Goal: Task Accomplishment & Management: Use online tool/utility

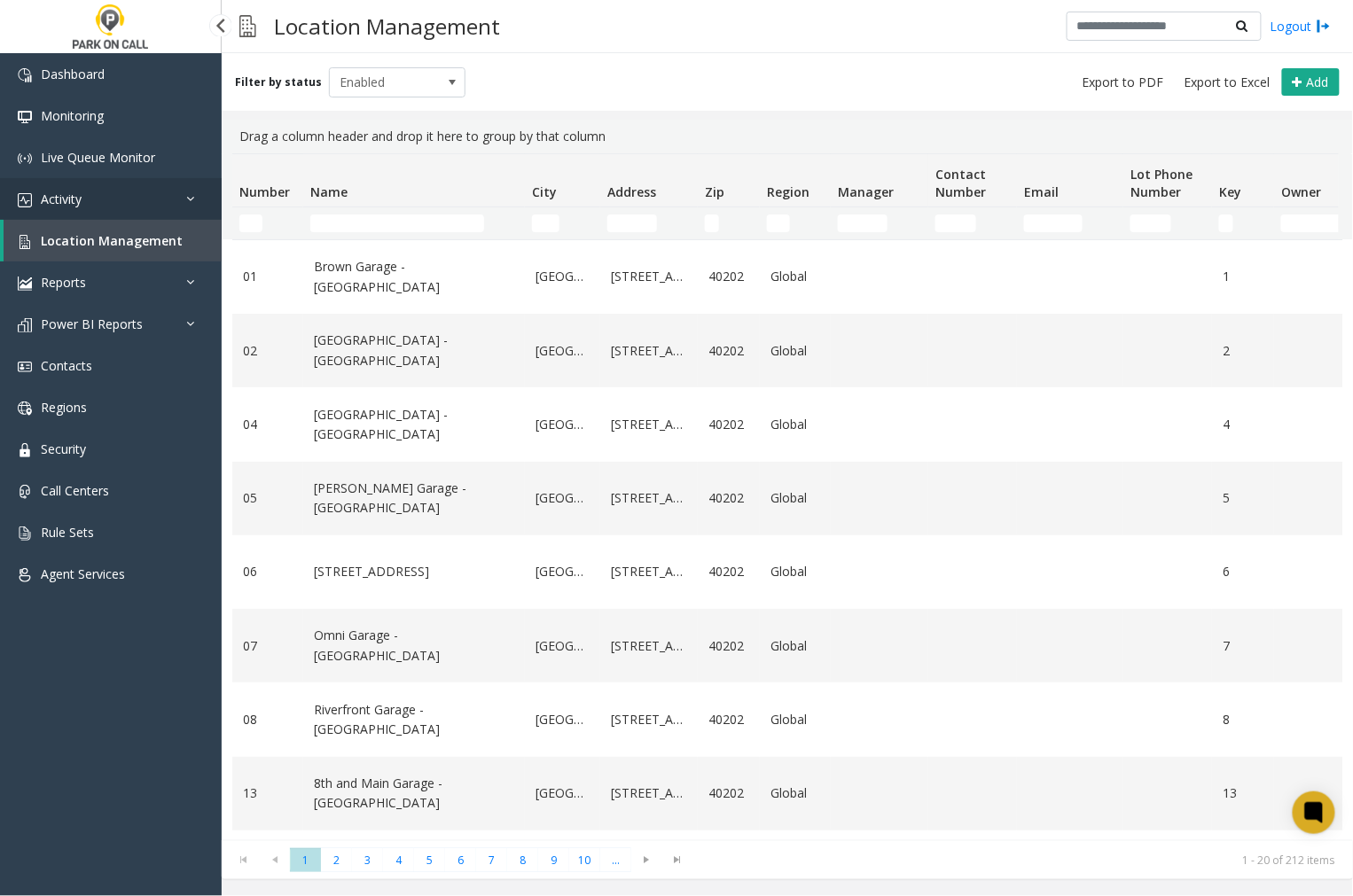
click at [62, 192] on span "Activity" at bounding box center [62, 198] width 41 height 17
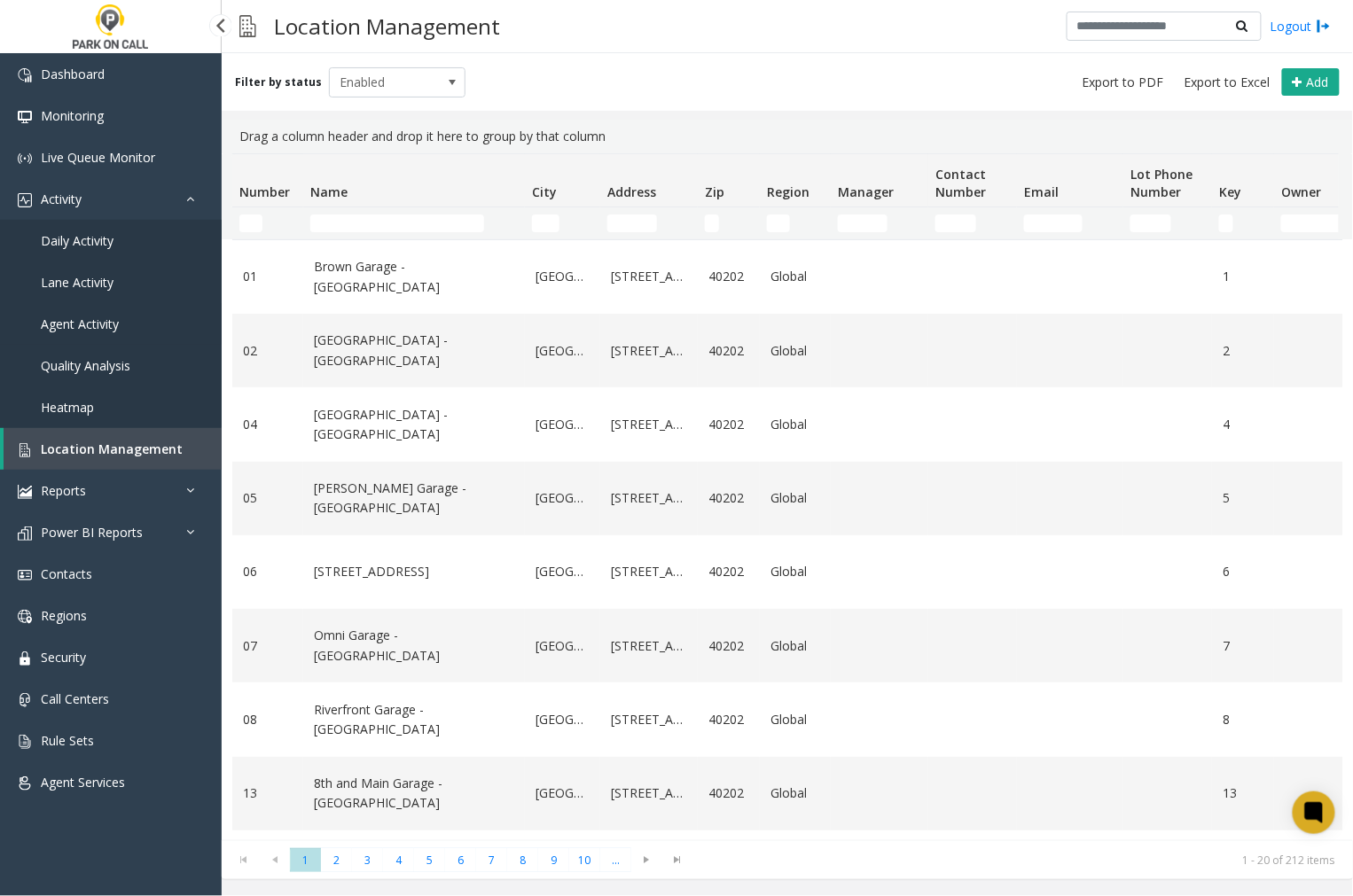
click at [95, 320] on span "Agent Activity" at bounding box center [80, 323] width 78 height 17
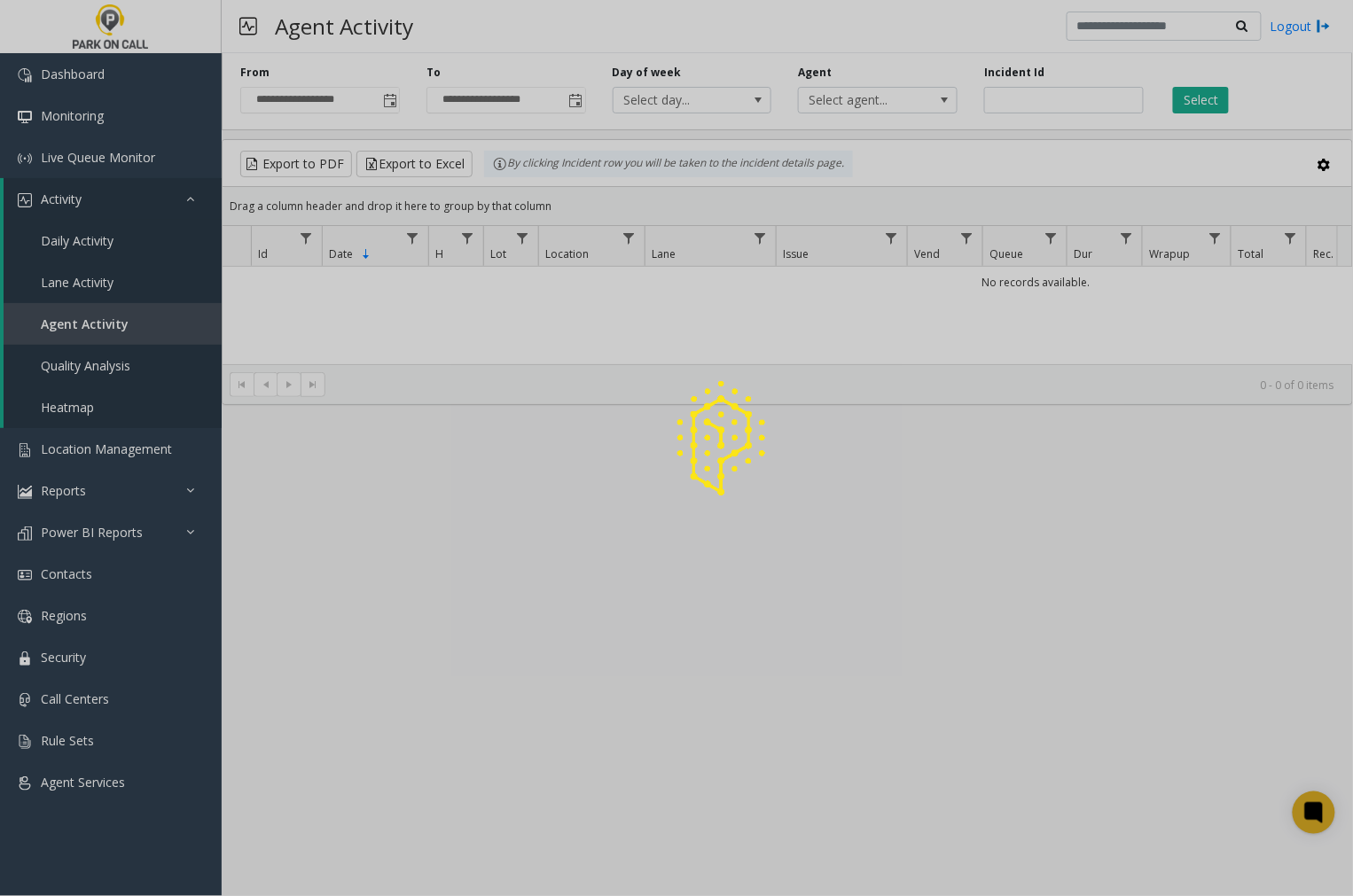
click at [388, 100] on span "Toggle popup" at bounding box center [390, 101] width 14 height 14
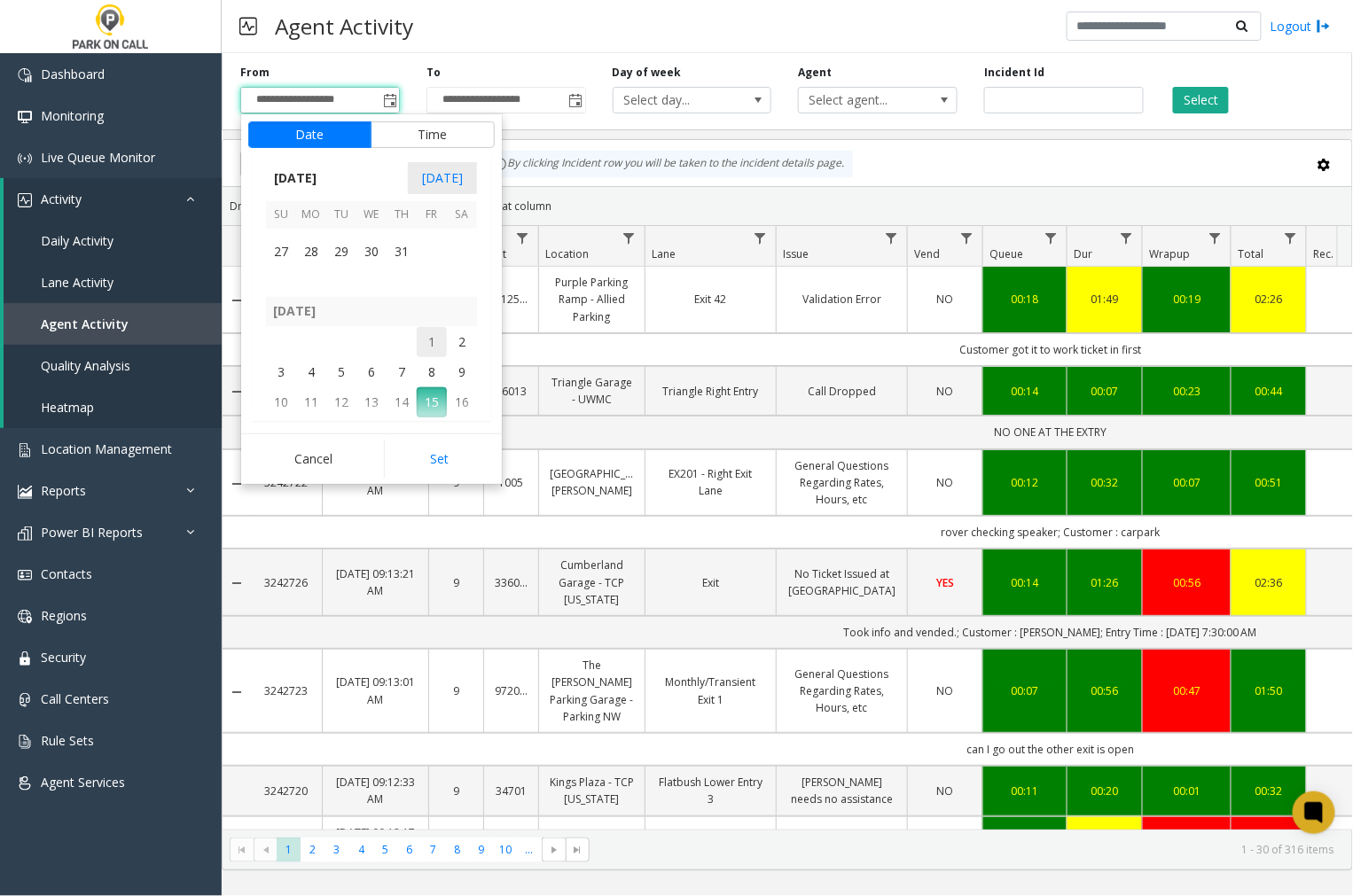
scroll to position [317526, 0]
click at [342, 290] on span "15" at bounding box center [341, 290] width 30 height 30
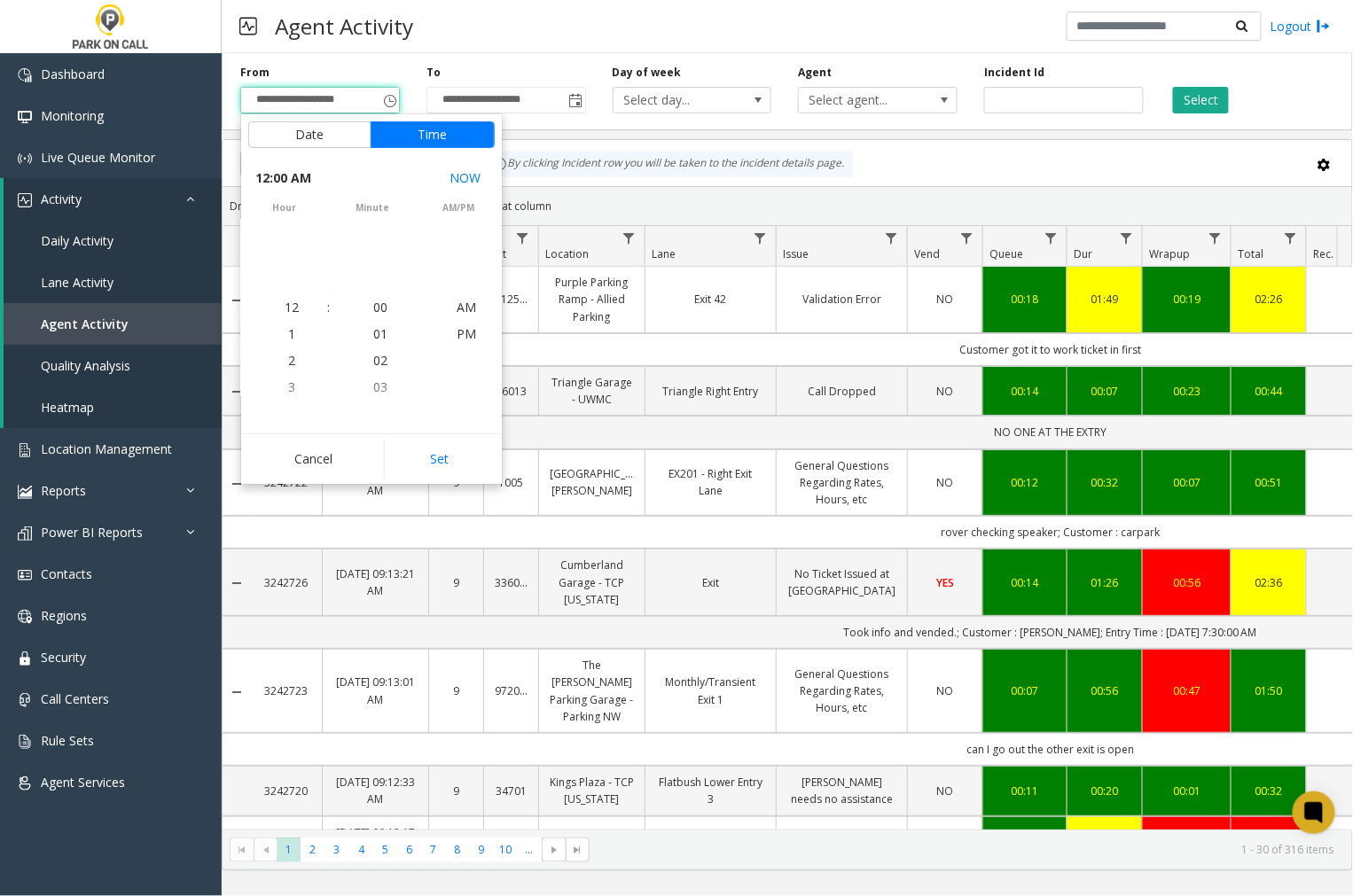
scroll to position [317511, 0]
click at [458, 464] on button "Set" at bounding box center [440, 459] width 112 height 39
type input "**********"
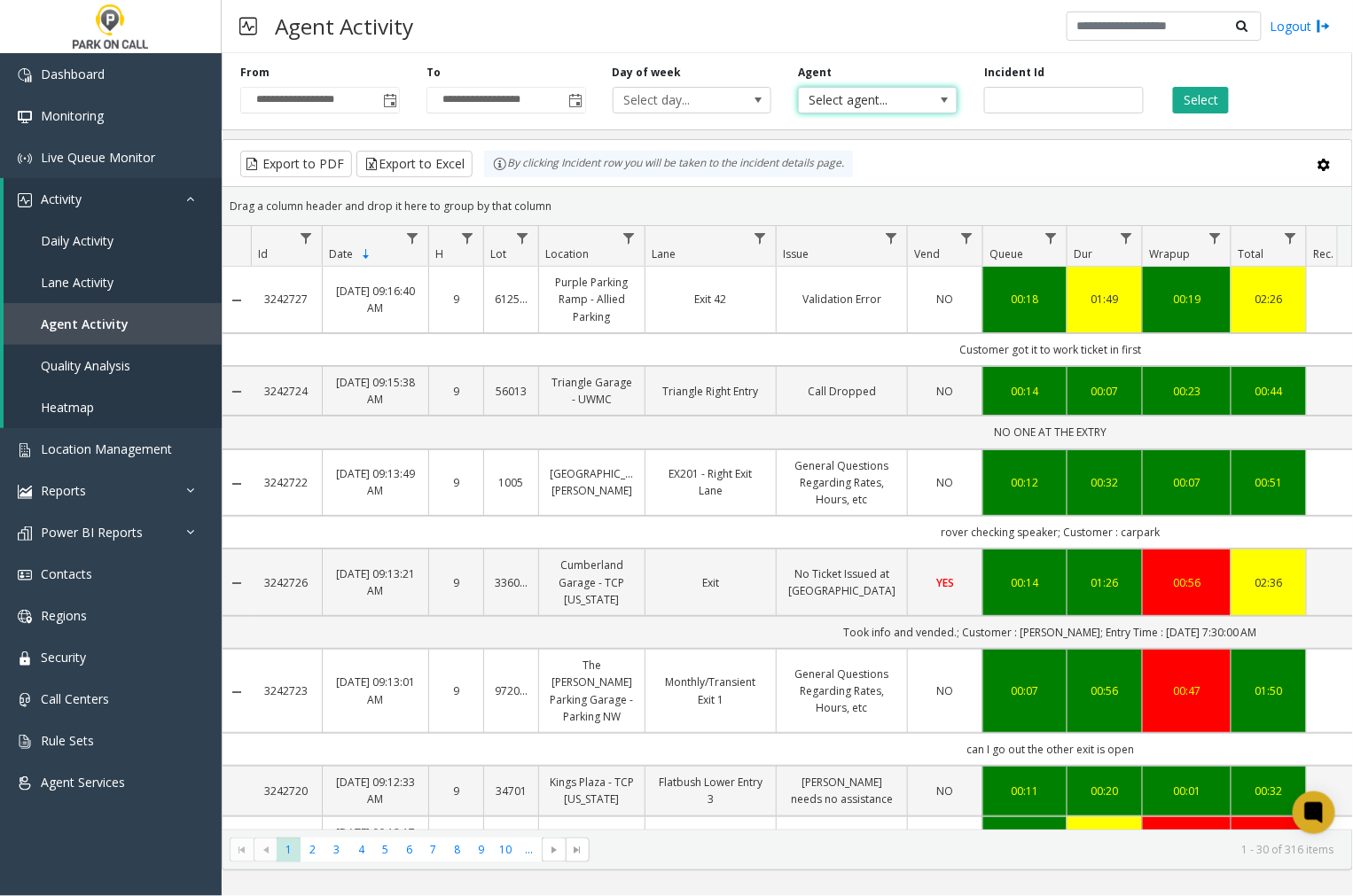
click at [846, 101] on span "Select agent..." at bounding box center [861, 99] width 126 height 25
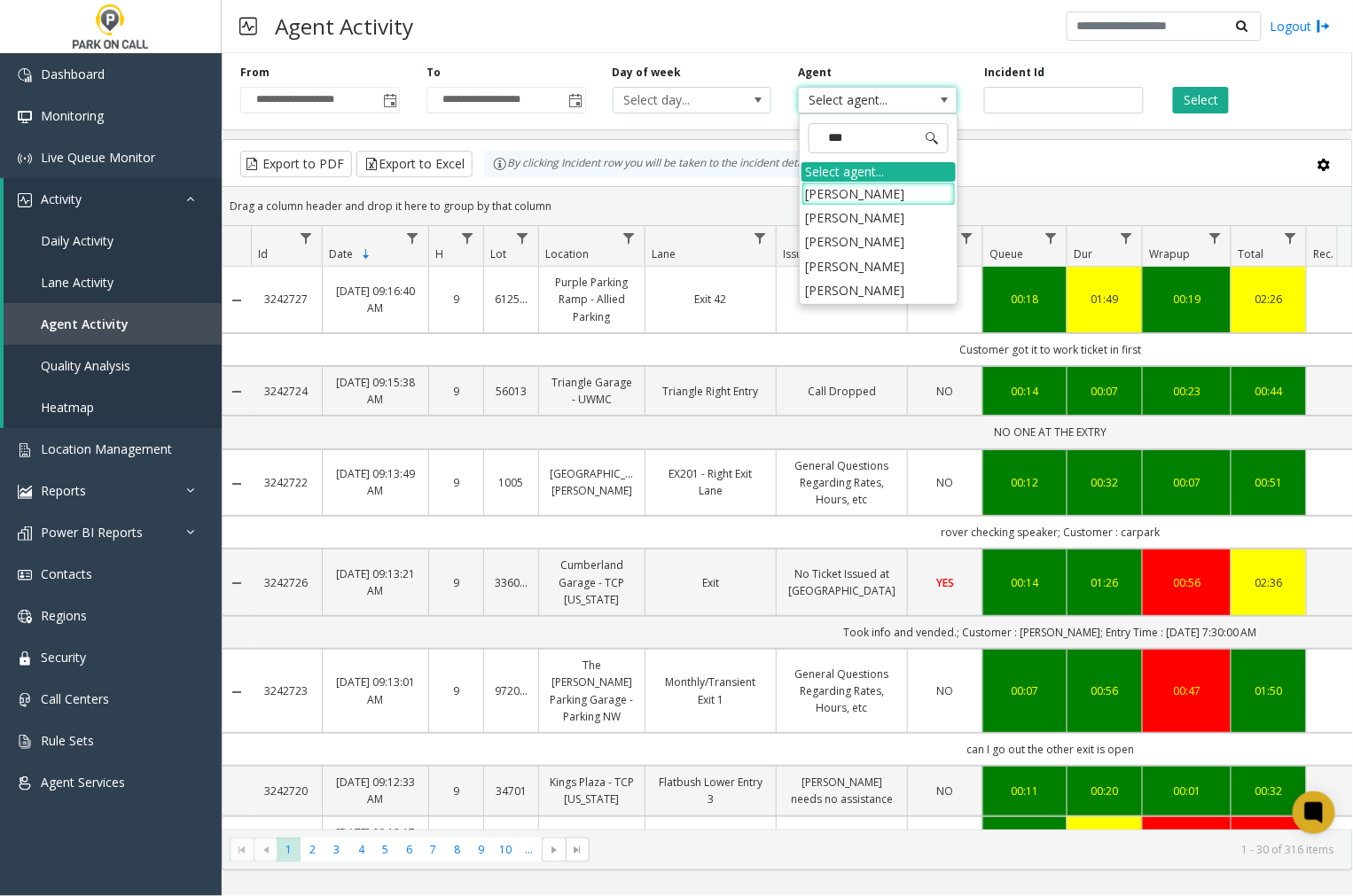
type input "****"
click at [881, 217] on li "[PERSON_NAME]" at bounding box center [878, 217] width 154 height 24
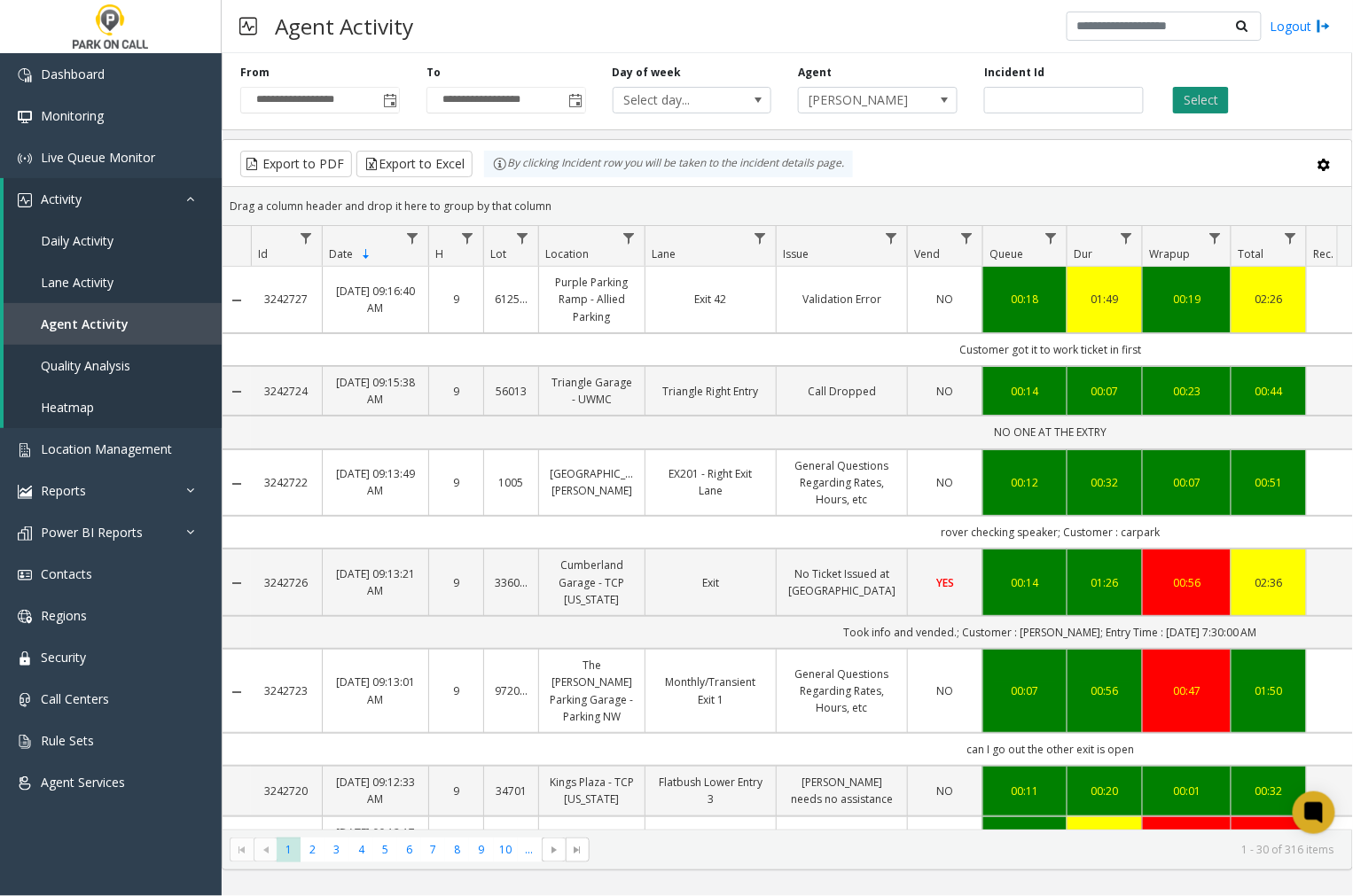
click at [1190, 104] on button "Select" at bounding box center [1200, 99] width 56 height 26
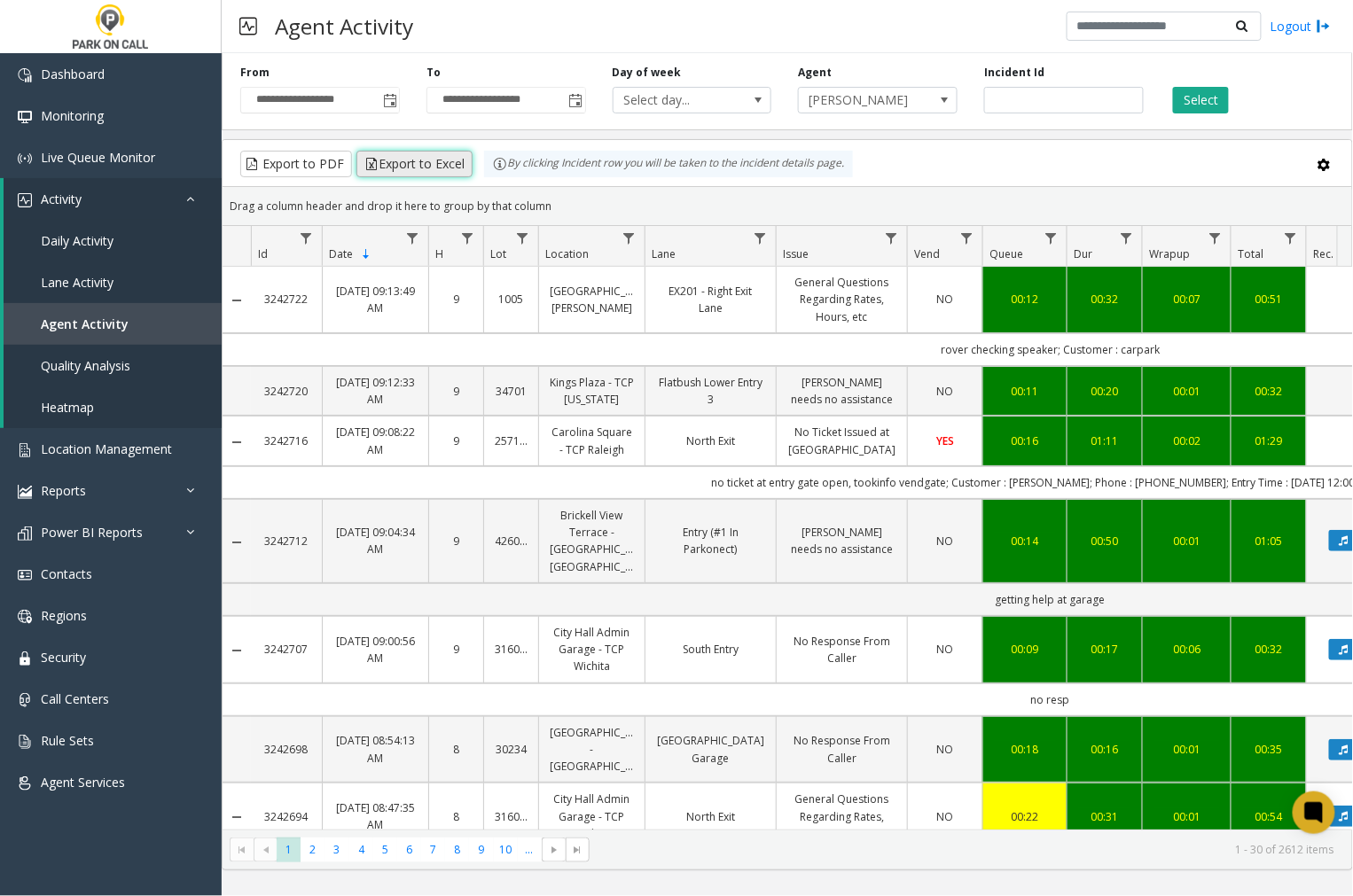
click at [416, 160] on button "Export to Excel" at bounding box center [414, 163] width 116 height 26
